Goal: Information Seeking & Learning: Find contact information

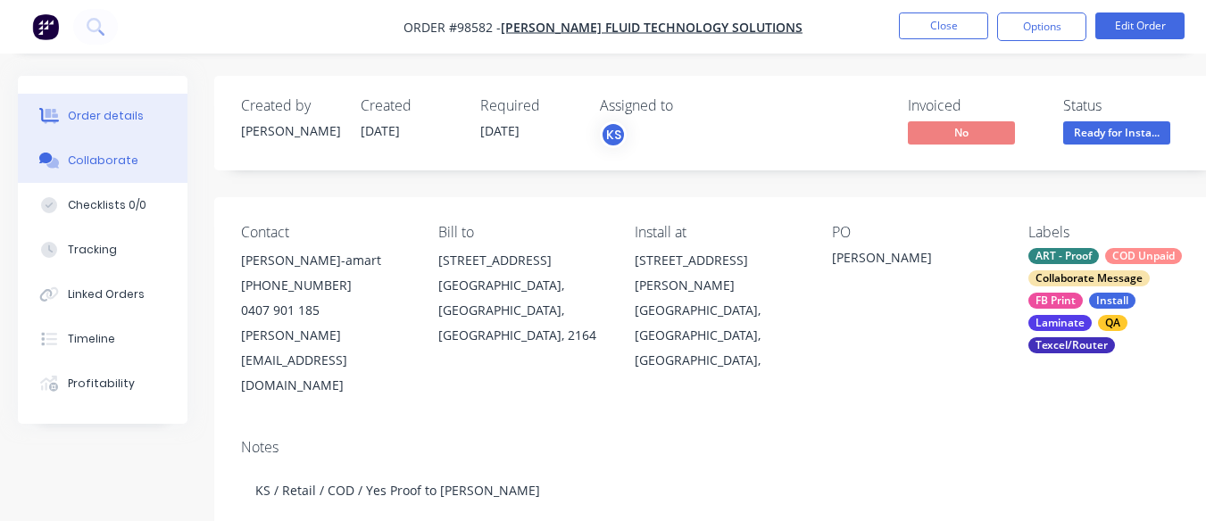
click at [120, 151] on button "Collaborate" at bounding box center [103, 160] width 170 height 45
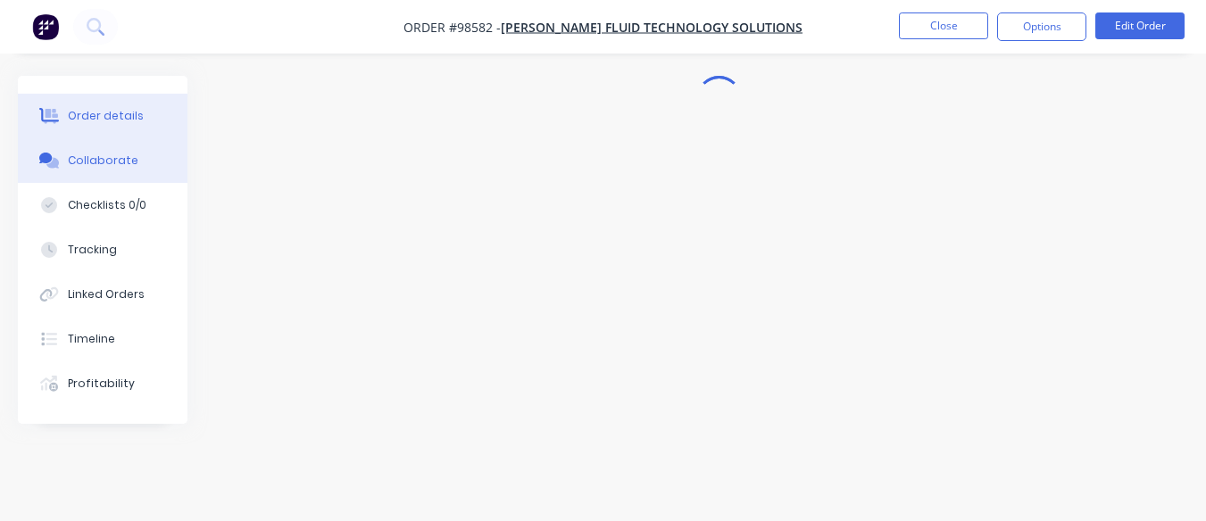
click at [119, 117] on div "Order details" at bounding box center [106, 116] width 76 height 16
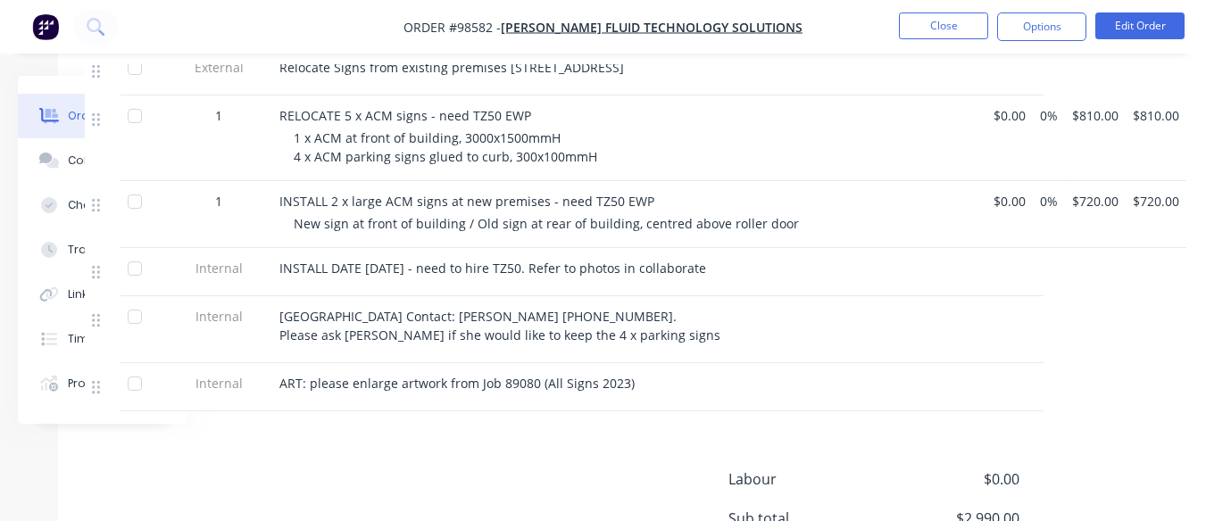
scroll to position [748, 156]
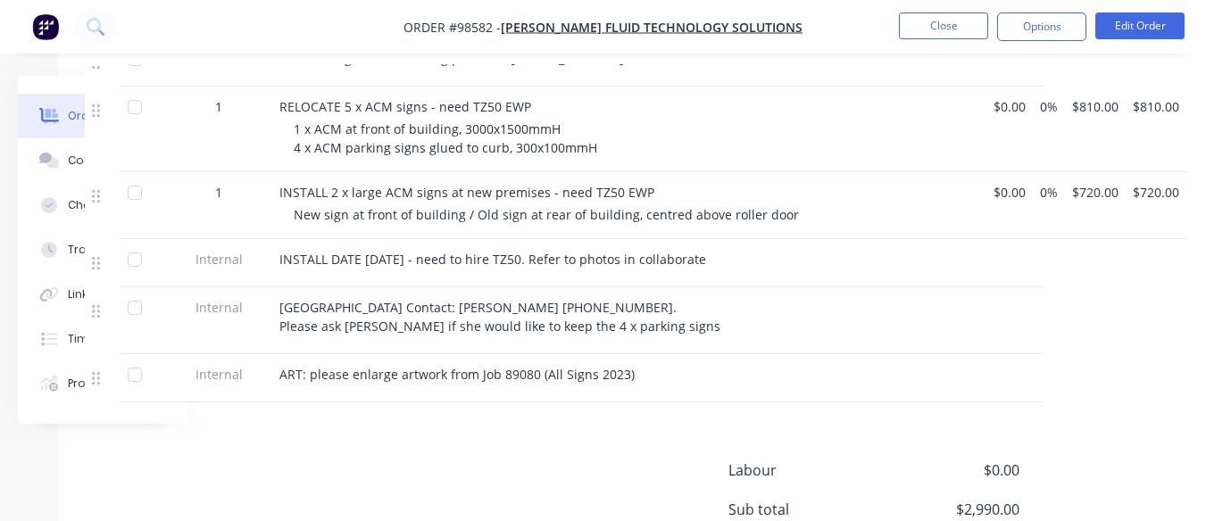
drag, startPoint x: 328, startPoint y: 168, endPoint x: 850, endPoint y: 213, distance: 523.2
click at [850, 213] on div "External New Sign for new premises [STREET_ADDRESS][PERSON_NAME] ACM with outdo…" at bounding box center [563, 162] width 956 height 479
click at [347, 184] on span "INSTALL 2 x large ACM signs at new premises - need TZ50 EWP" at bounding box center [466, 192] width 375 height 17
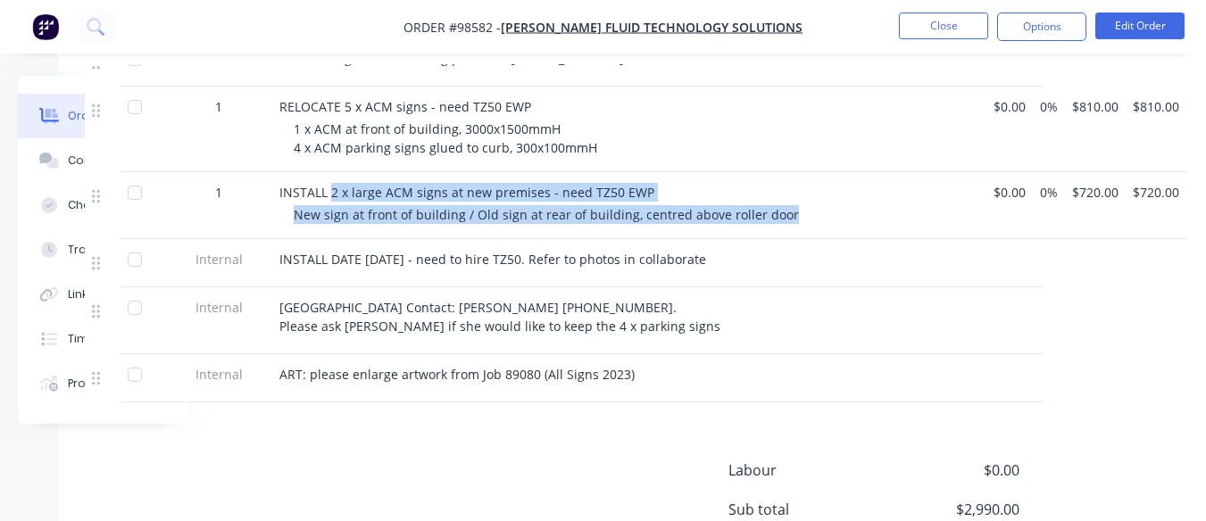
drag, startPoint x: 329, startPoint y: 163, endPoint x: 776, endPoint y: 189, distance: 447.9
click at [776, 189] on div "INSTALL 2 x large ACM signs at new premises - need TZ50 EWP New sign at front o…" at bounding box center [629, 205] width 714 height 67
copy div "2 x large ACM signs at new premises - need TZ50 EWP New sign at front of buildi…"
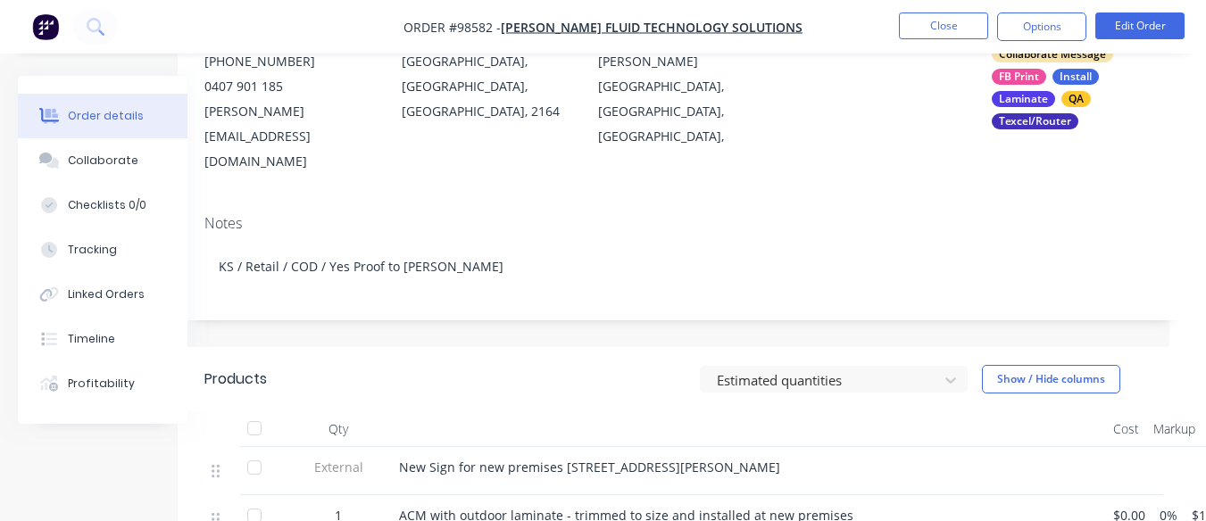
scroll to position [224, 0]
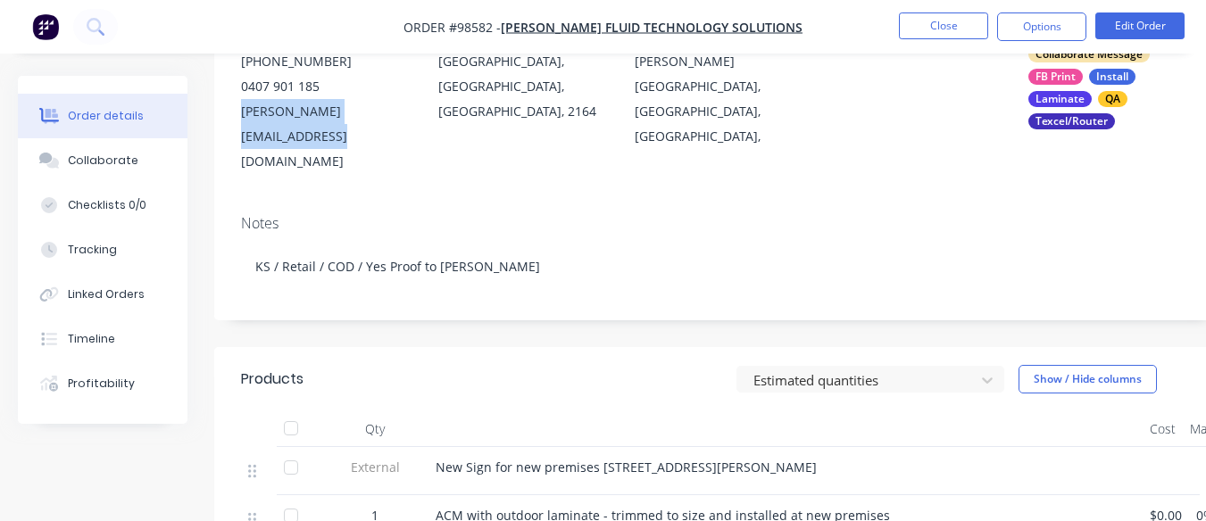
drag, startPoint x: 234, startPoint y: 108, endPoint x: 351, endPoint y: 134, distance: 119.8
click at [351, 134] on div "Contact [PERSON_NAME]-amart [PHONE_NUMBER] [PERSON_NAME][EMAIL_ADDRESS][DOMAIN_…" at bounding box center [718, 87] width 1009 height 228
copy div "[PERSON_NAME][EMAIL_ADDRESS][DOMAIN_NAME]"
click at [949, 21] on button "Close" at bounding box center [943, 25] width 89 height 27
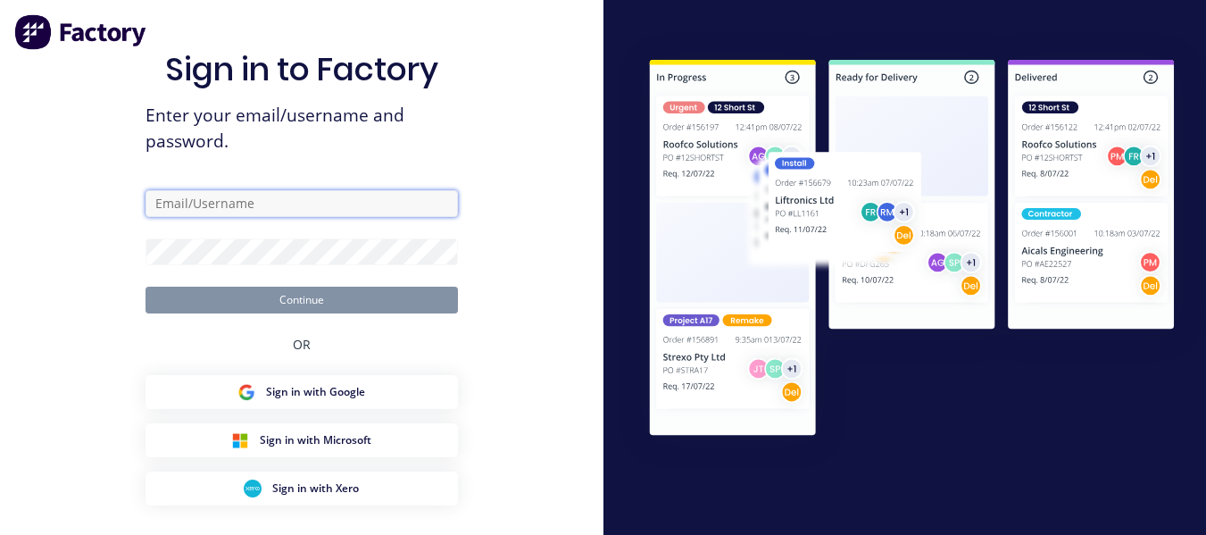
click at [286, 203] on input "text" at bounding box center [301, 203] width 312 height 27
type input "[EMAIL_ADDRESS][DOMAIN_NAME]"
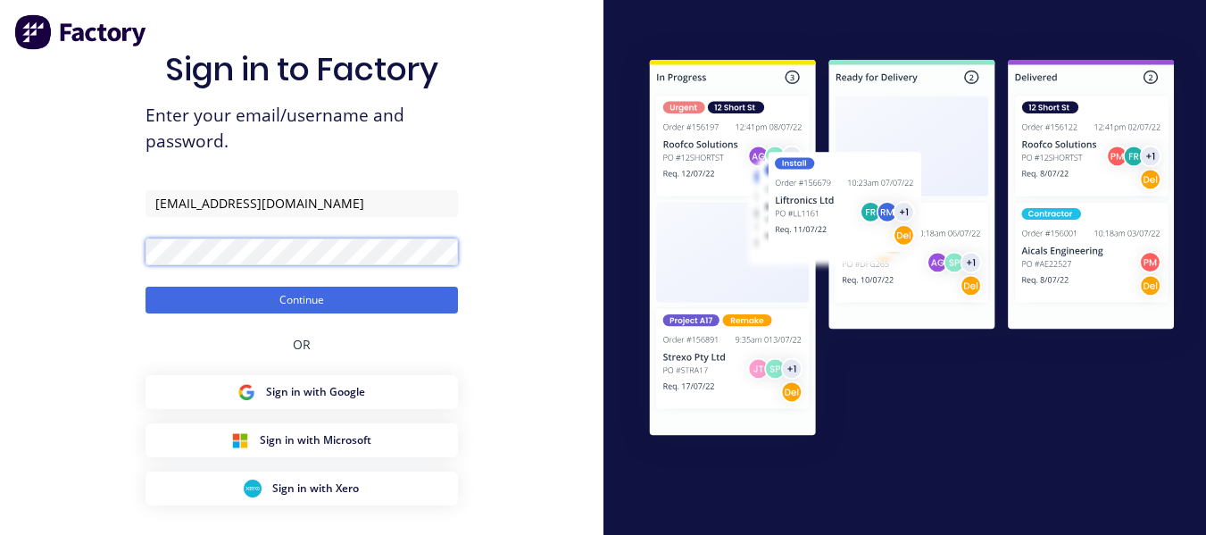
click at [145, 286] on button "Continue" at bounding box center [301, 299] width 312 height 27
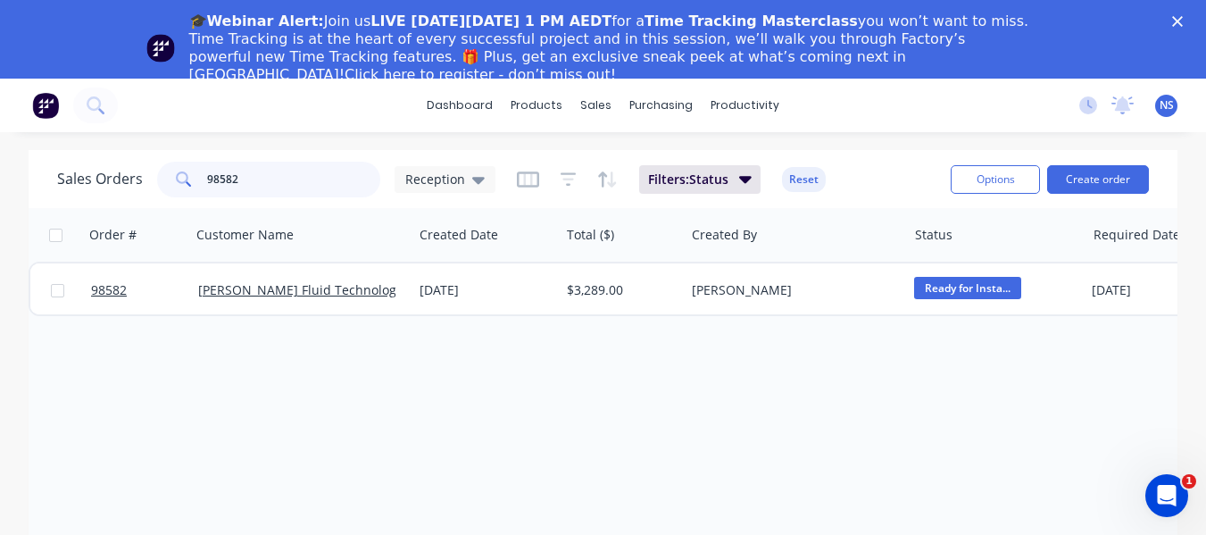
click at [260, 184] on input "98582" at bounding box center [294, 180] width 174 height 36
type input "98598"
